Goal: Transaction & Acquisition: Purchase product/service

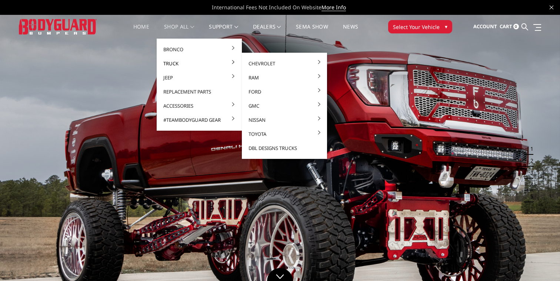
click at [174, 63] on link "Truck" at bounding box center [199, 63] width 79 height 14
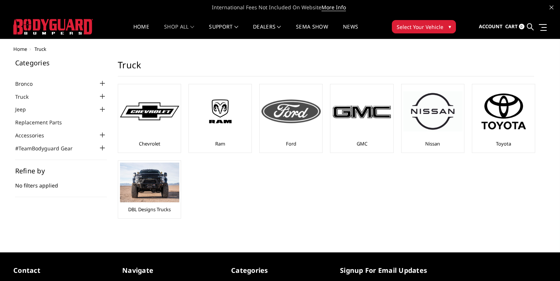
click at [307, 137] on div "Ford" at bounding box center [291, 118] width 59 height 64
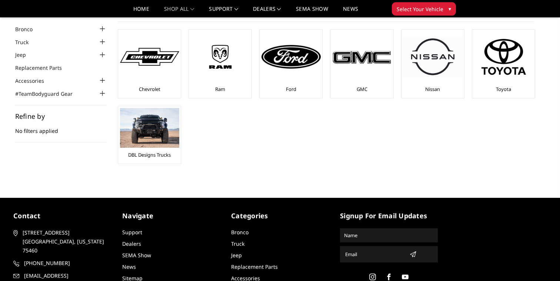
scroll to position [33, 0]
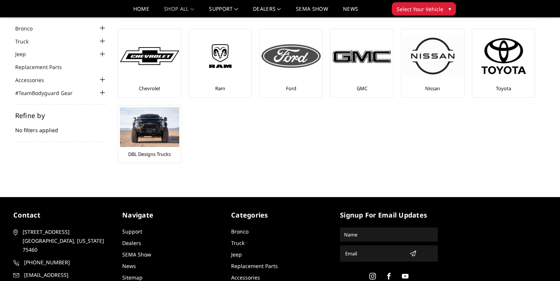
click at [305, 56] on img at bounding box center [291, 56] width 59 height 24
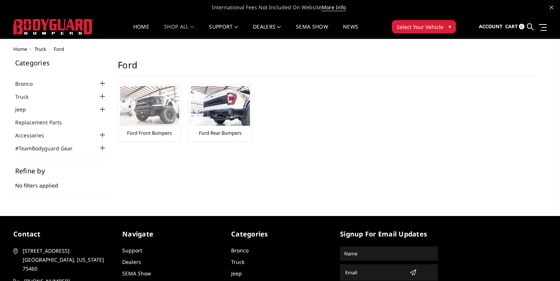
click at [158, 109] on img at bounding box center [149, 106] width 59 height 40
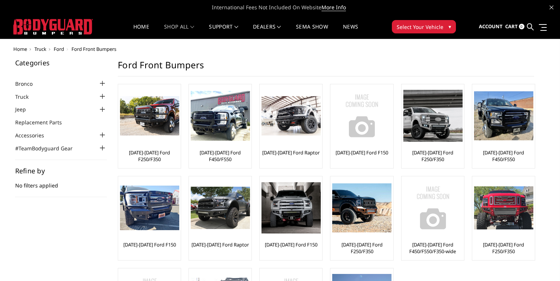
click at [102, 95] on div at bounding box center [102, 96] width 9 height 9
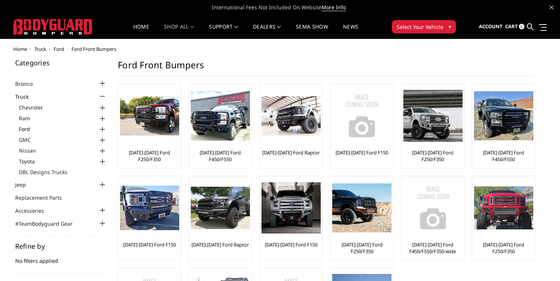
click at [29, 129] on link "Ford" at bounding box center [63, 129] width 88 height 8
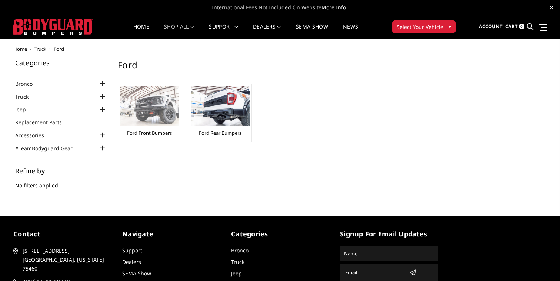
click at [165, 132] on link "Ford Front Bumpers" at bounding box center [149, 132] width 45 height 7
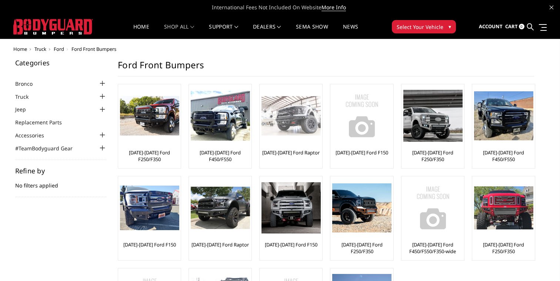
click at [296, 153] on link "[DATE]-[DATE] Ford Raptor" at bounding box center [290, 152] width 57 height 7
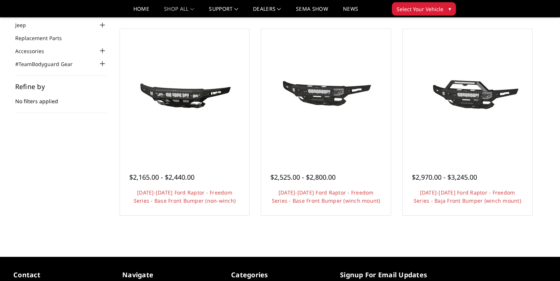
scroll to position [49, 0]
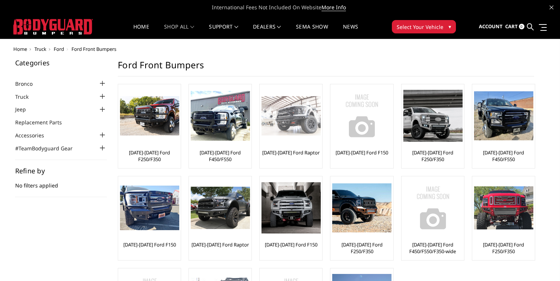
click at [303, 124] on img at bounding box center [291, 116] width 59 height 40
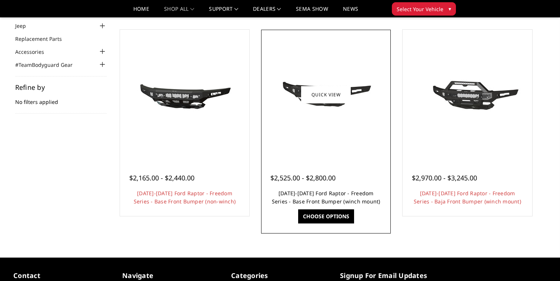
scroll to position [60, 0]
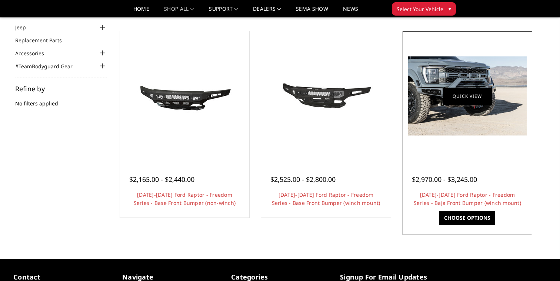
click at [463, 94] on link "Quick view" at bounding box center [468, 95] width 50 height 17
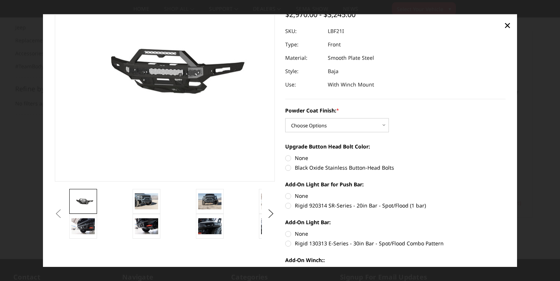
scroll to position [71, 0]
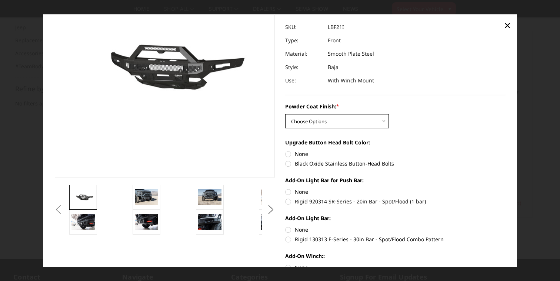
select select "2766"
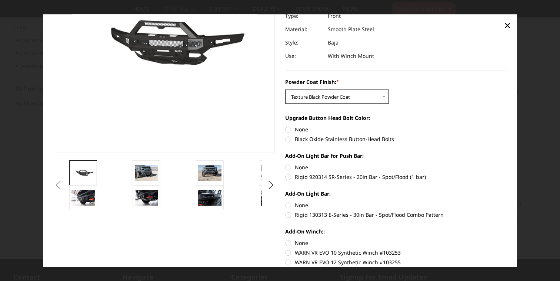
scroll to position [94, 0]
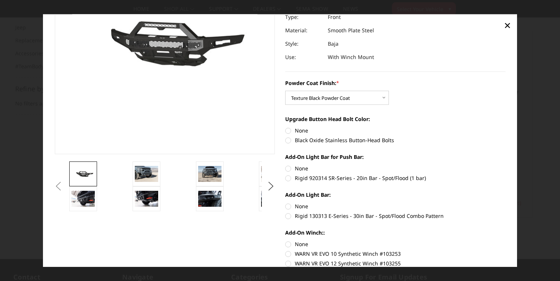
click at [288, 140] on label "Black Oxide Stainless Button-Head Bolts" at bounding box center [395, 140] width 221 height 8
click at [506, 127] on input "Black Oxide Stainless Button-Head Bolts" at bounding box center [506, 126] width 0 height 0
radio input "true"
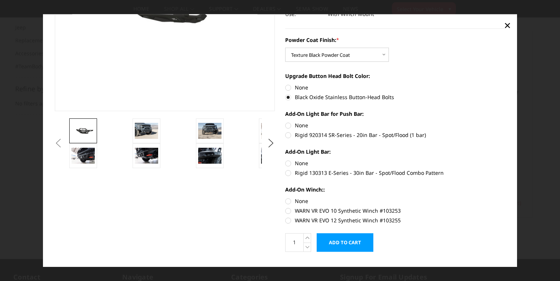
scroll to position [146, 0]
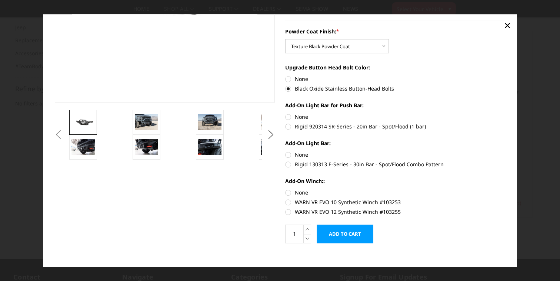
click at [292, 126] on label "Rigid 920314 SR-Series - 20in Bar - Spot/Flood (1 bar)" at bounding box center [395, 126] width 221 height 8
click at [506, 113] on input "Rigid 920314 SR-Series - 20in Bar - Spot/Flood (1 bar)" at bounding box center [506, 113] width 0 height 0
radio input "true"
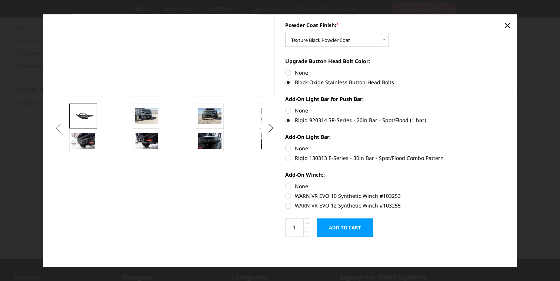
scroll to position [152, 0]
click at [289, 158] on label "Rigid 130313 E-Series - 30in Bar - Spot/Flood Combo Pattern" at bounding box center [395, 158] width 221 height 8
click at [506, 145] on input "Rigid 130313 E-Series - 30in Bar - Spot/Flood Combo Pattern" at bounding box center [506, 144] width 0 height 0
radio input "true"
click at [288, 195] on label "WARN VR EVO 10 Synthetic Winch #103253" at bounding box center [395, 196] width 221 height 8
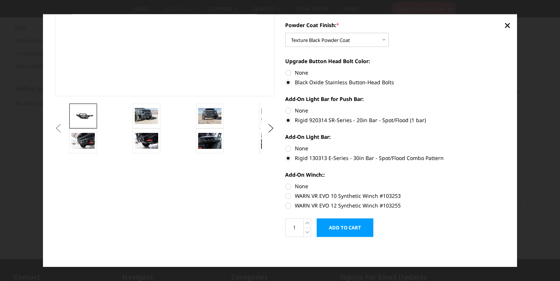
click at [506, 182] on input "WARN VR EVO 10 Synthetic Winch #103253" at bounding box center [506, 182] width 0 height 0
radio input "true"
click at [147, 112] on img at bounding box center [146, 116] width 23 height 16
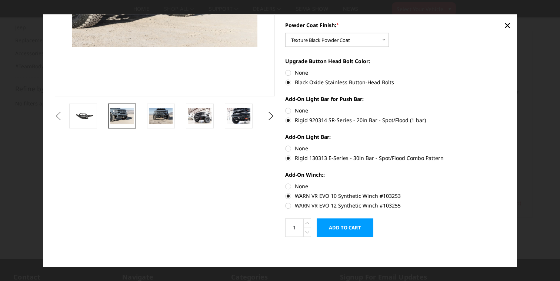
click at [152, 140] on div "Previous Next *" at bounding box center [280, 64] width 461 height 381
click at [211, 121] on img at bounding box center [199, 116] width 23 height 16
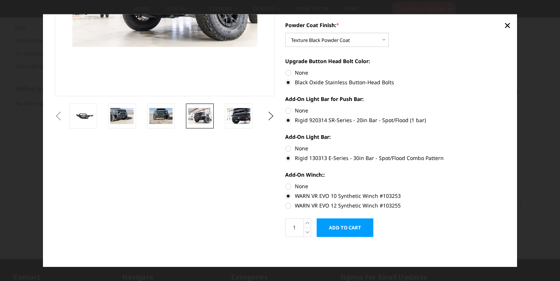
click at [204, 121] on img at bounding box center [199, 116] width 23 height 16
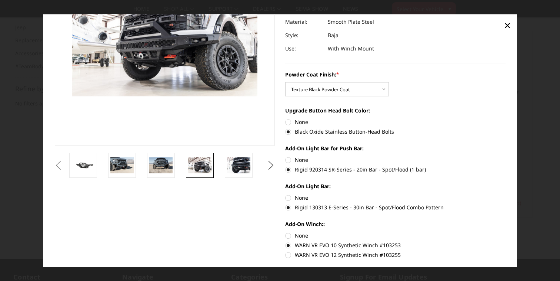
scroll to position [110, 0]
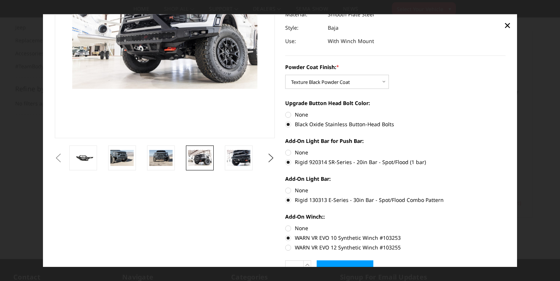
click at [202, 159] on img at bounding box center [199, 158] width 23 height 16
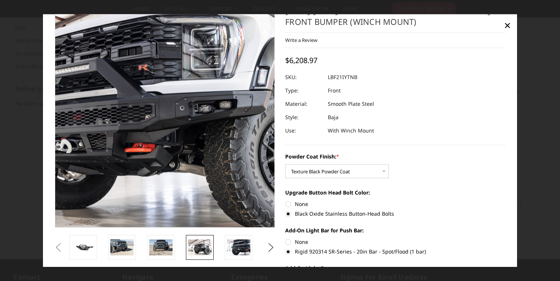
scroll to position [21, 0]
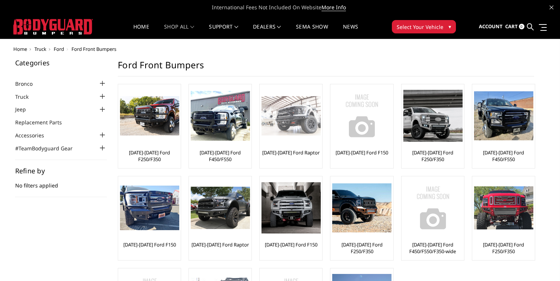
click at [296, 127] on img at bounding box center [291, 116] width 59 height 40
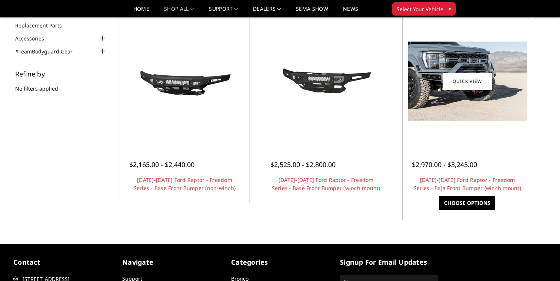
scroll to position [71, 0]
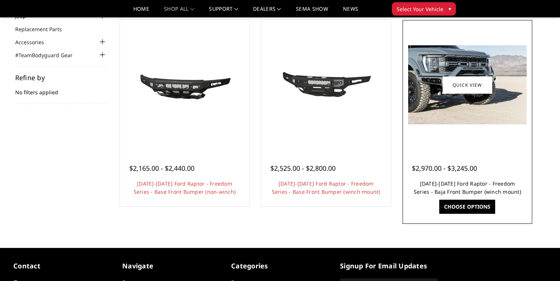
click at [441, 186] on link "[DATE]-[DATE] Ford Raptor - Freedom Series - Baja Front Bumper (winch mount)" at bounding box center [467, 187] width 107 height 15
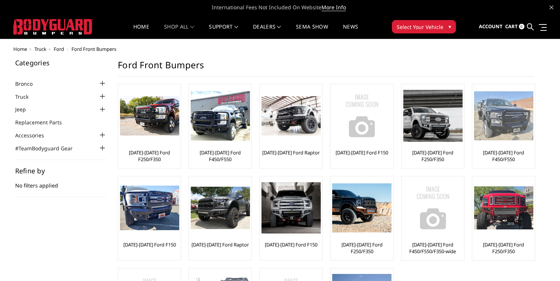
click at [510, 133] on img at bounding box center [503, 115] width 59 height 49
